Goal: Information Seeking & Learning: Find specific fact

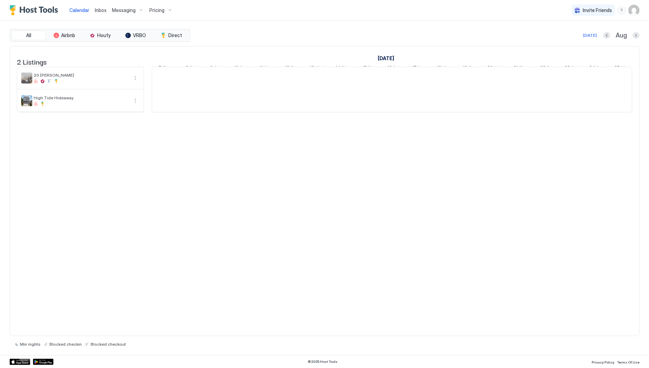
scroll to position [0, 381]
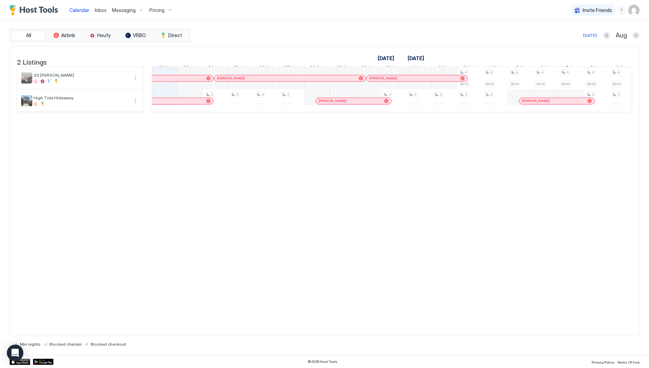
click at [307, 201] on div "2 Listings [DATE] [DATE] [DATE] 7 Thu 8 Fri 9 Sat 10 Sun 11 Mon 12 Tue 13 Wed 1…" at bounding box center [325, 191] width 630 height 290
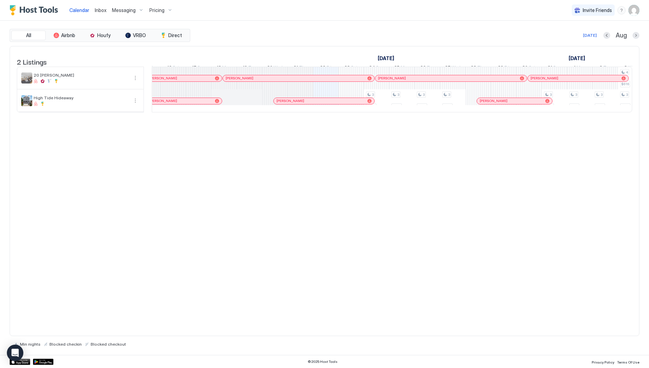
scroll to position [0, 197]
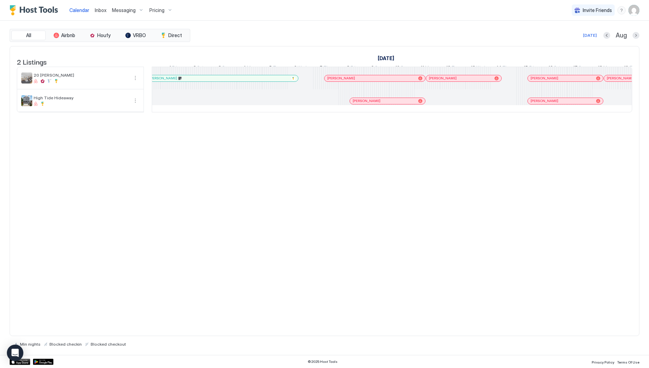
click at [390, 104] on div at bounding box center [389, 100] width 5 height 5
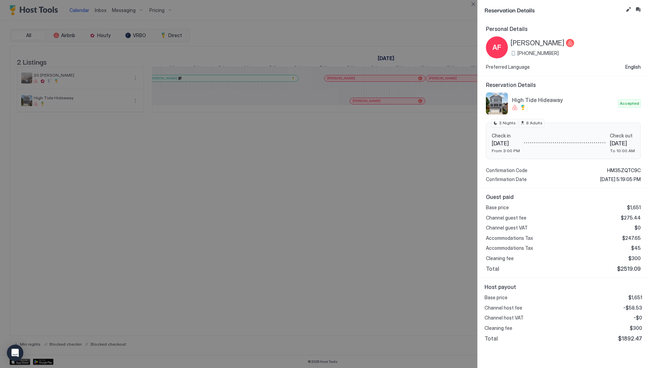
click at [624, 335] on span "$1892.47" at bounding box center [630, 338] width 24 height 7
copy span "1892.47"
click at [415, 202] on div at bounding box center [324, 184] width 649 height 368
click at [472, 3] on button "Close" at bounding box center [473, 4] width 8 height 8
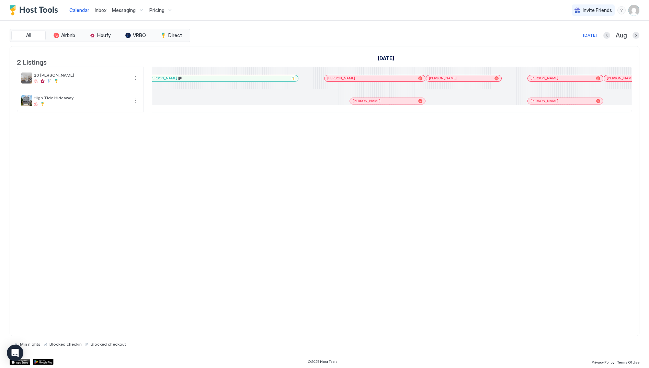
click at [440, 158] on div "2 Listings [DATE] [DATE] [DATE] 18 Fri 19 Sat 20 Sun 21 Mon 22 Tue 23 Wed 24 Th…" at bounding box center [325, 191] width 630 height 290
click at [538, 104] on div at bounding box center [538, 100] width 5 height 5
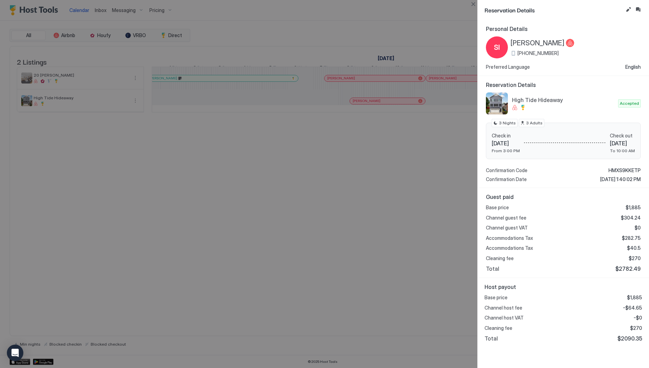
click at [631, 337] on span "$2090.35" at bounding box center [629, 338] width 25 height 7
copy span "2090.35"
click at [477, 2] on button "Close" at bounding box center [473, 4] width 8 height 8
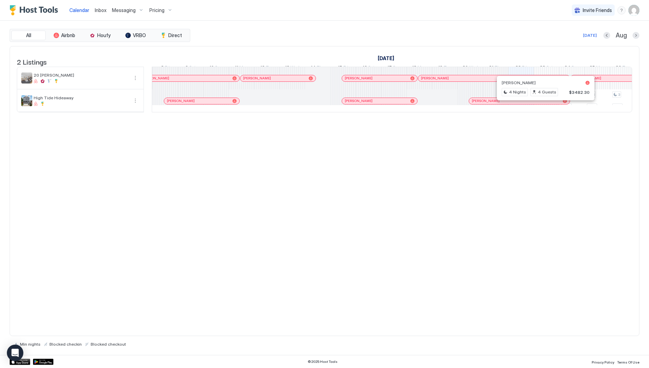
click at [543, 104] on div at bounding box center [543, 100] width 5 height 5
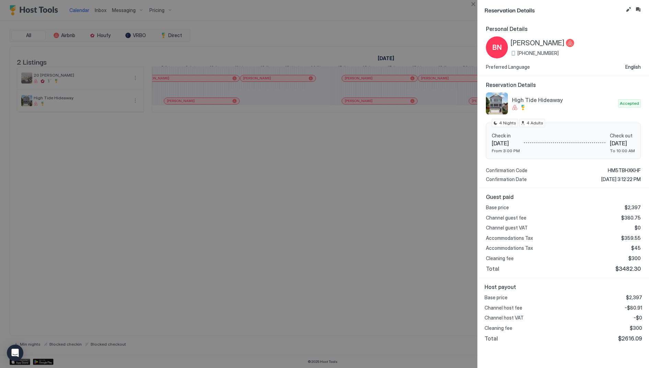
click at [630, 337] on span "$2616.09" at bounding box center [630, 338] width 24 height 7
copy span "2616.09"
click at [417, 190] on div at bounding box center [324, 184] width 649 height 368
click at [473, 4] on button "Close" at bounding box center [473, 4] width 8 height 8
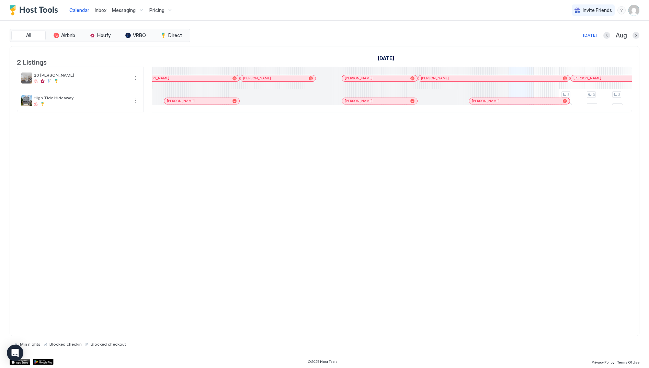
click at [471, 168] on div "2 Listings [DATE] [DATE] [DATE] 18 Fri 19 Sat 20 Sun 21 Mon 22 Tue 23 Wed 24 Th…" at bounding box center [325, 191] width 630 height 290
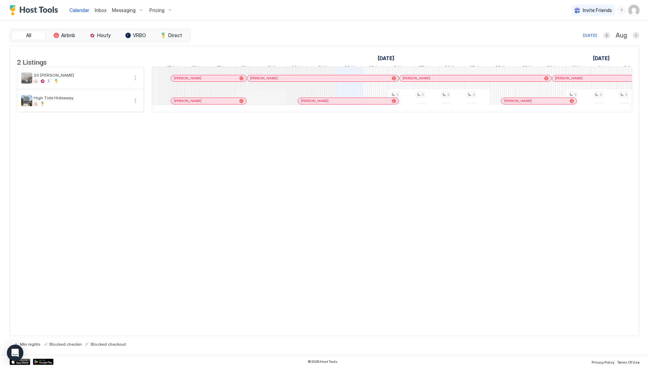
scroll to position [0, 723]
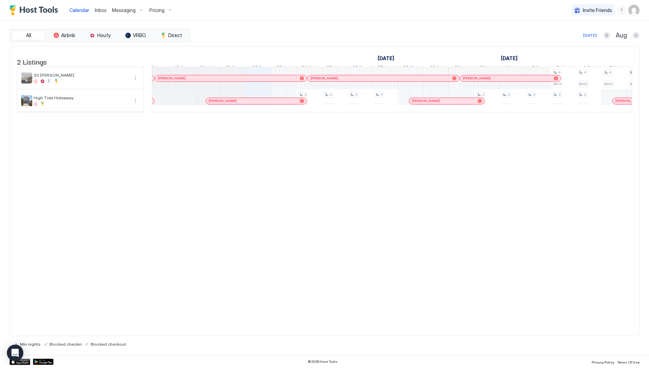
click at [419, 104] on div at bounding box center [419, 100] width 5 height 5
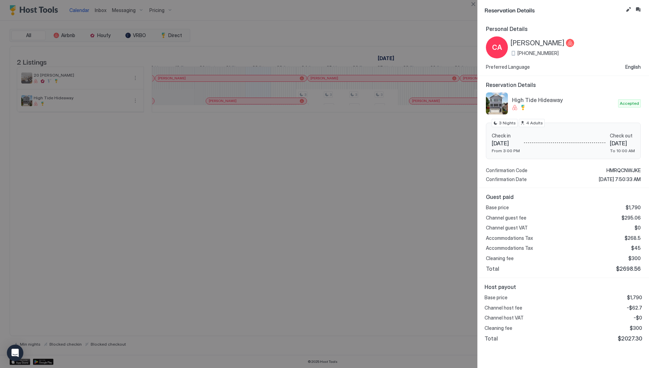
click at [632, 339] on span "$2027.30" at bounding box center [630, 338] width 24 height 7
copy span "2027.30"
click at [406, 205] on div at bounding box center [324, 184] width 649 height 368
click at [473, 4] on button "Close" at bounding box center [473, 4] width 8 height 8
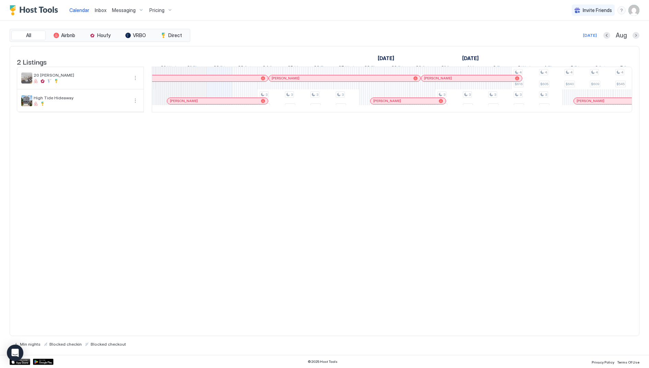
scroll to position [0, 900]
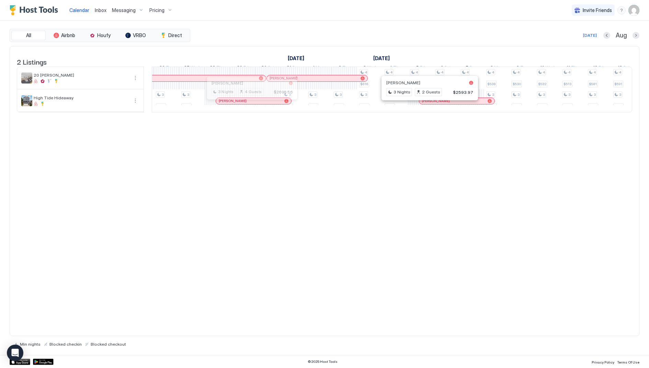
click at [249, 104] on div at bounding box center [249, 100] width 5 height 5
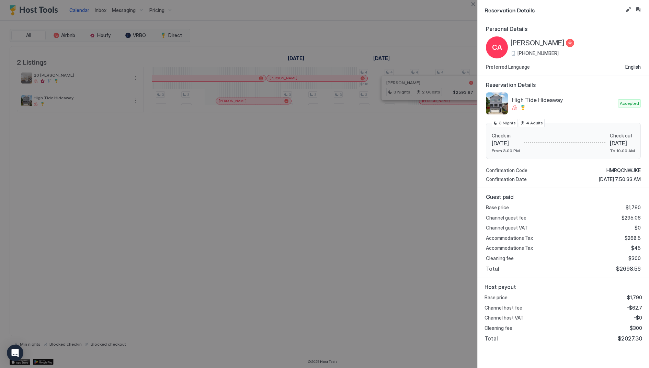
click at [419, 239] on div at bounding box center [324, 184] width 649 height 368
click at [472, 6] on button "Close" at bounding box center [473, 4] width 8 height 8
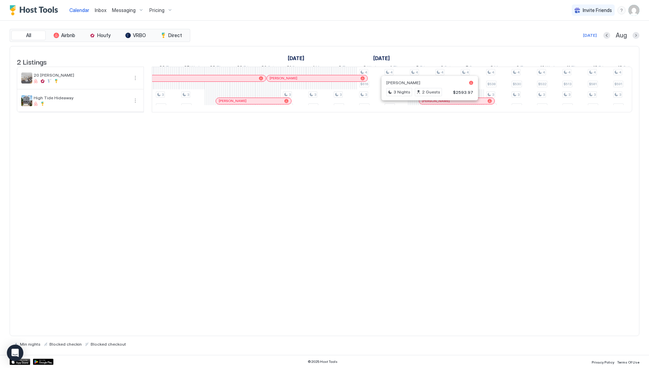
click at [252, 169] on div "2 Listings [DATE] [DATE] [DATE] 7 Thu 8 Fri 9 Sat 10 Sun 11 Mon 12 Tue 13 Wed 1…" at bounding box center [325, 191] width 630 height 290
click at [431, 103] on span "[PERSON_NAME]" at bounding box center [436, 101] width 28 height 4
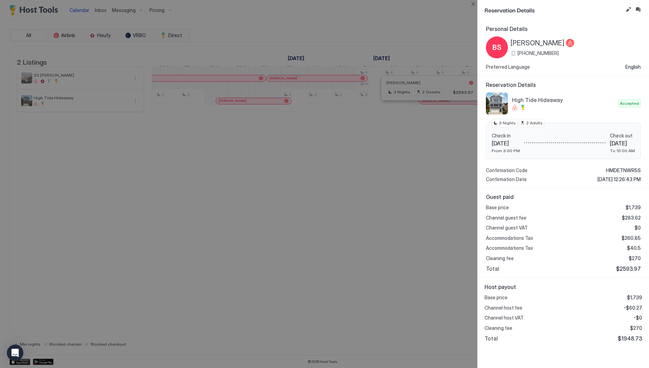
click at [631, 338] on span "$1948.73" at bounding box center [630, 338] width 24 height 7
copy span "1948.73"
click at [469, 2] on button "Close" at bounding box center [473, 4] width 8 height 8
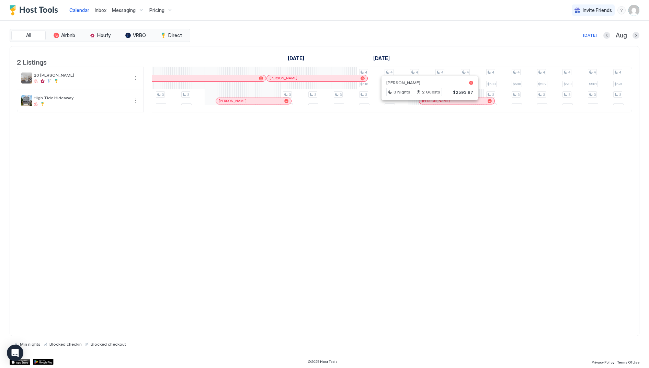
click at [481, 120] on div "2 Listings [DATE] [DATE] [DATE] 7 Thu 8 Fri 9 Sat 10 Sun 11 Mon 12 Tue 13 Wed 1…" at bounding box center [324, 82] width 629 height 73
